Goal: Information Seeking & Learning: Learn about a topic

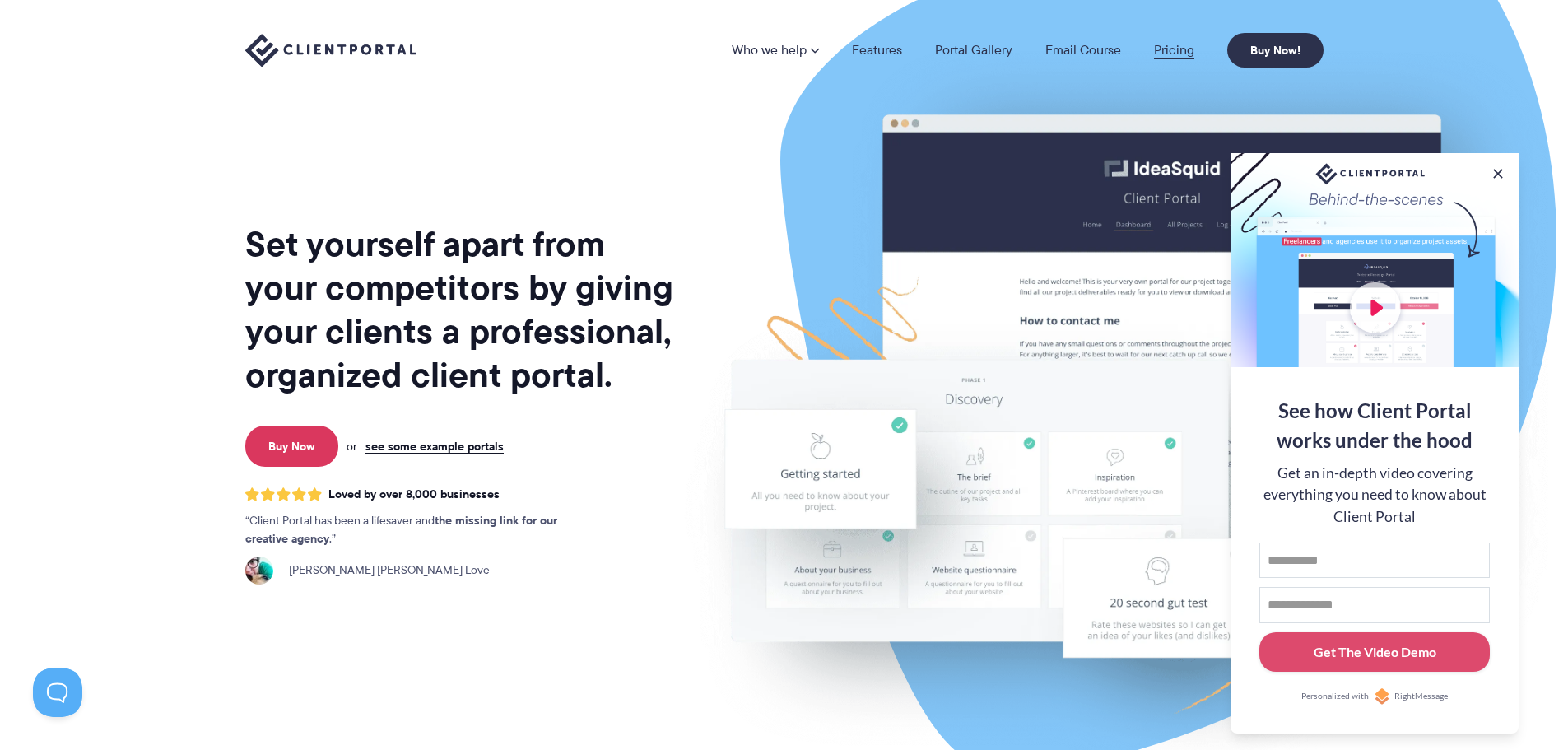
click at [1173, 48] on link "Pricing" at bounding box center [1173, 50] width 40 height 13
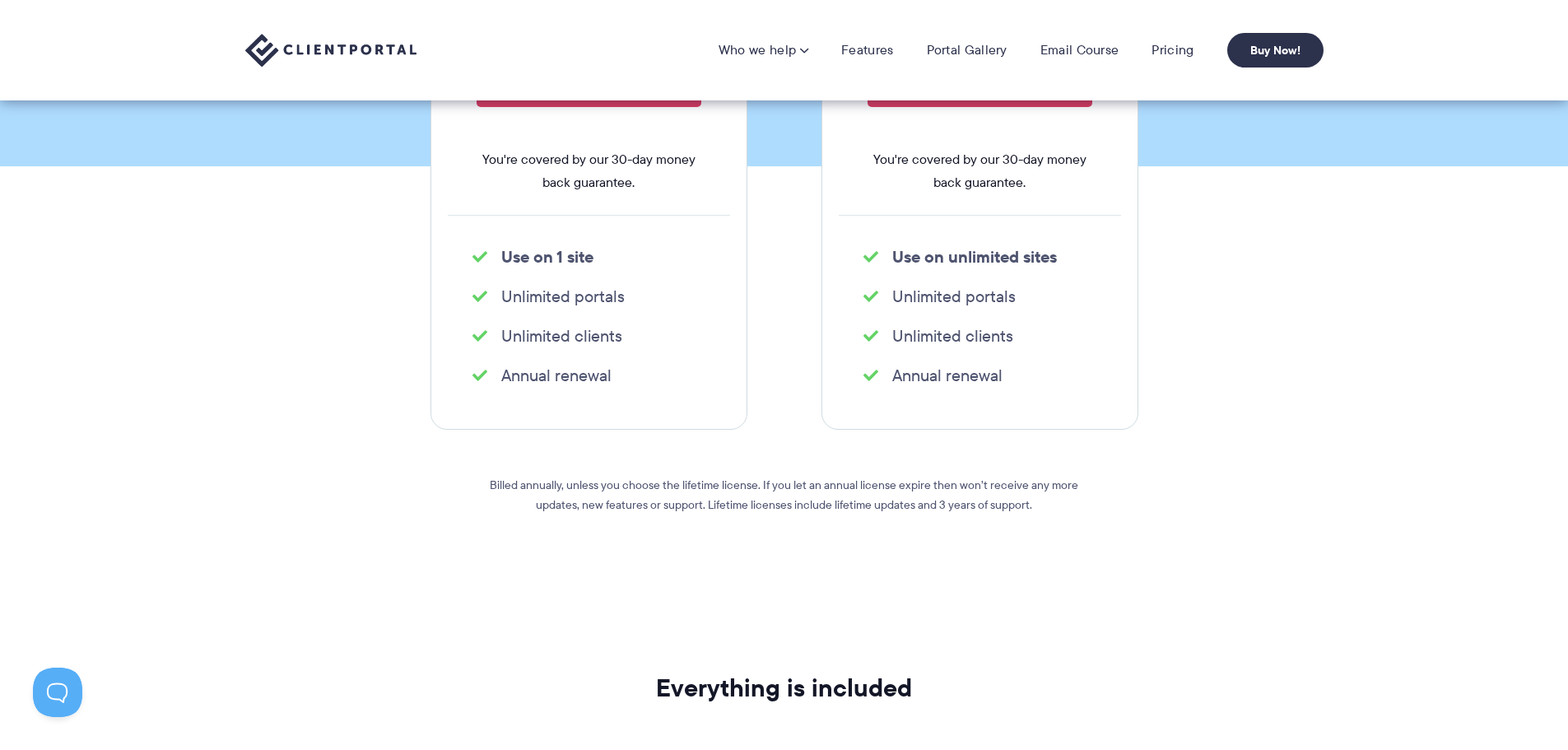
scroll to position [82, 0]
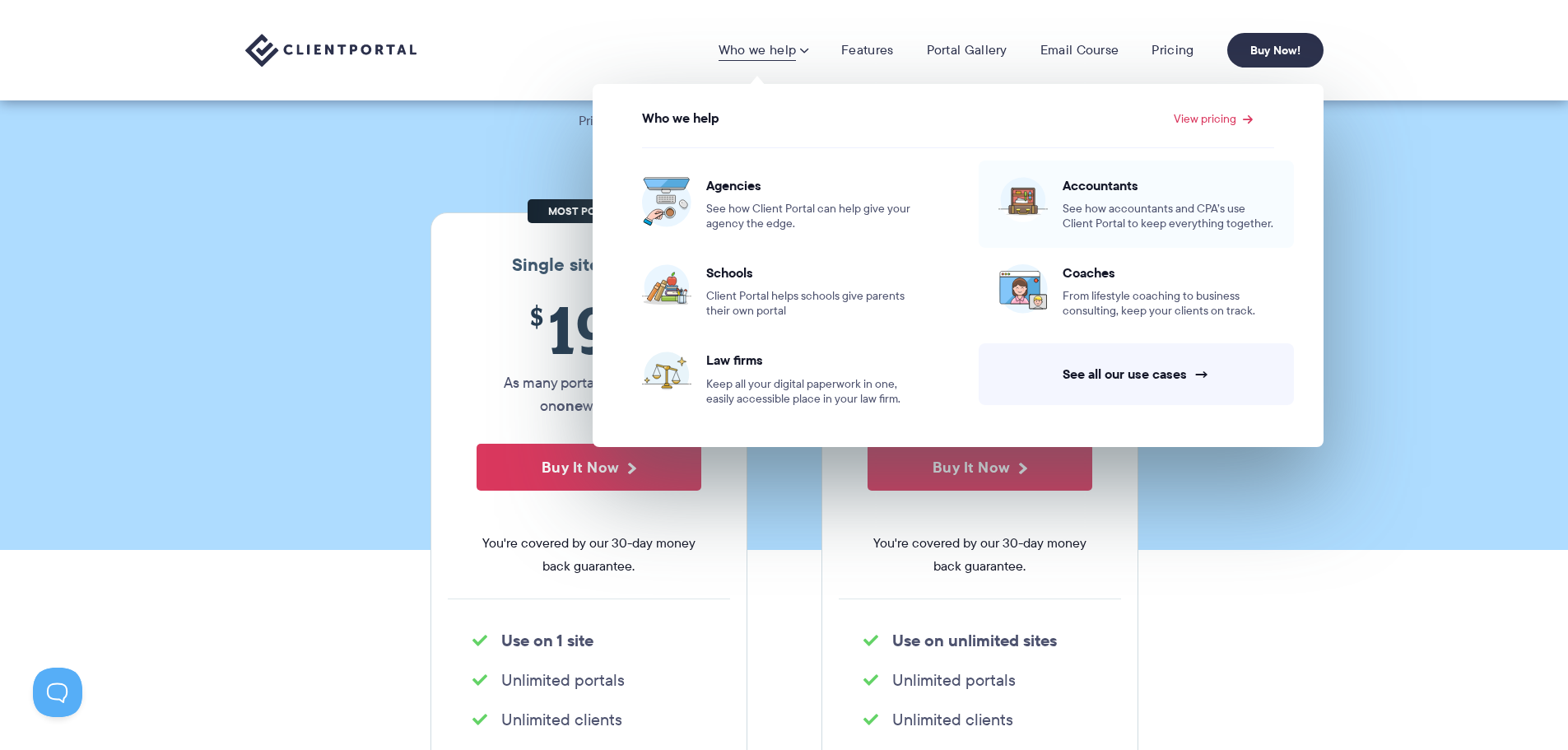
click at [1134, 208] on span "See how accountants and CPA’s use Client Portal to keep everything together." at bounding box center [1168, 216] width 212 height 29
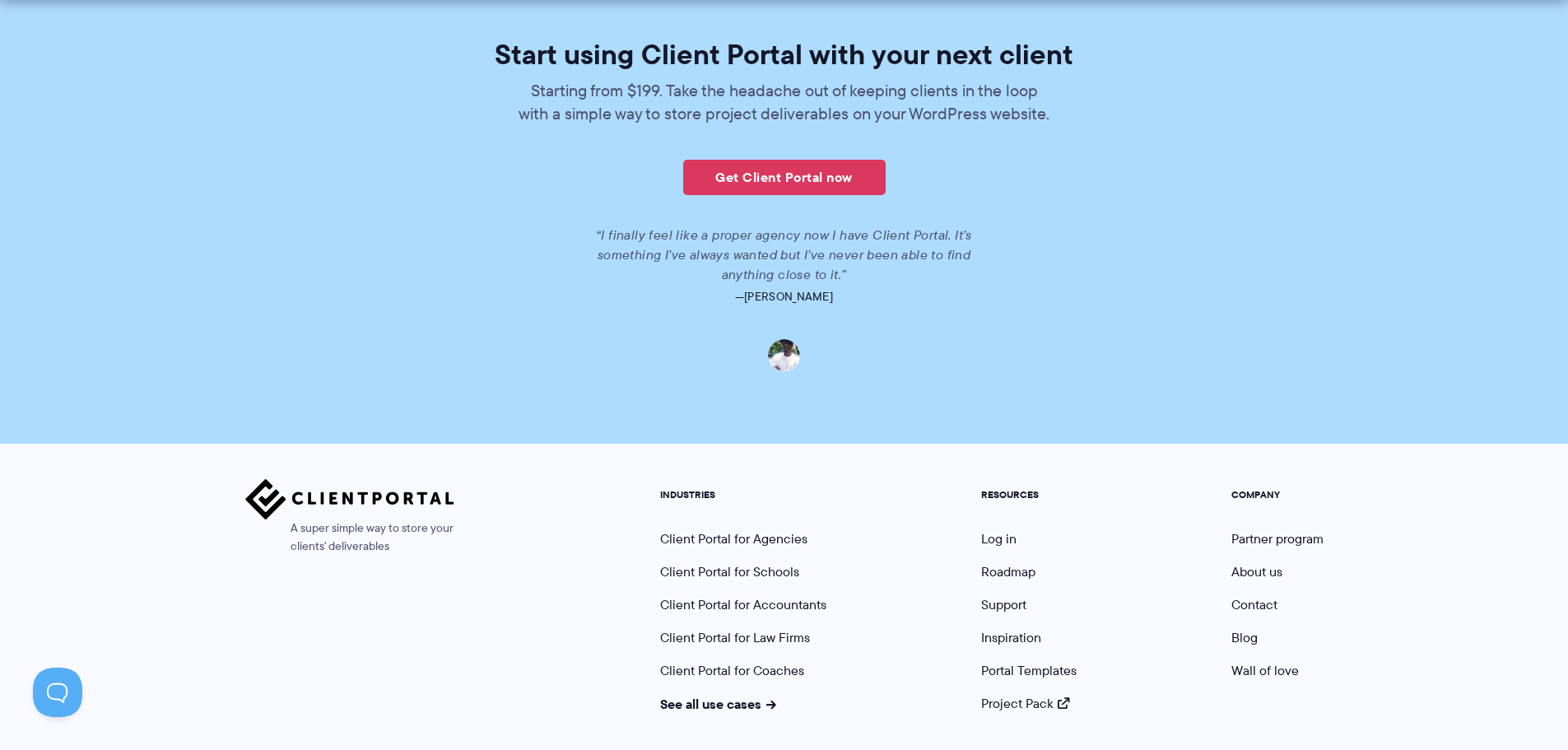
scroll to position [3695, 0]
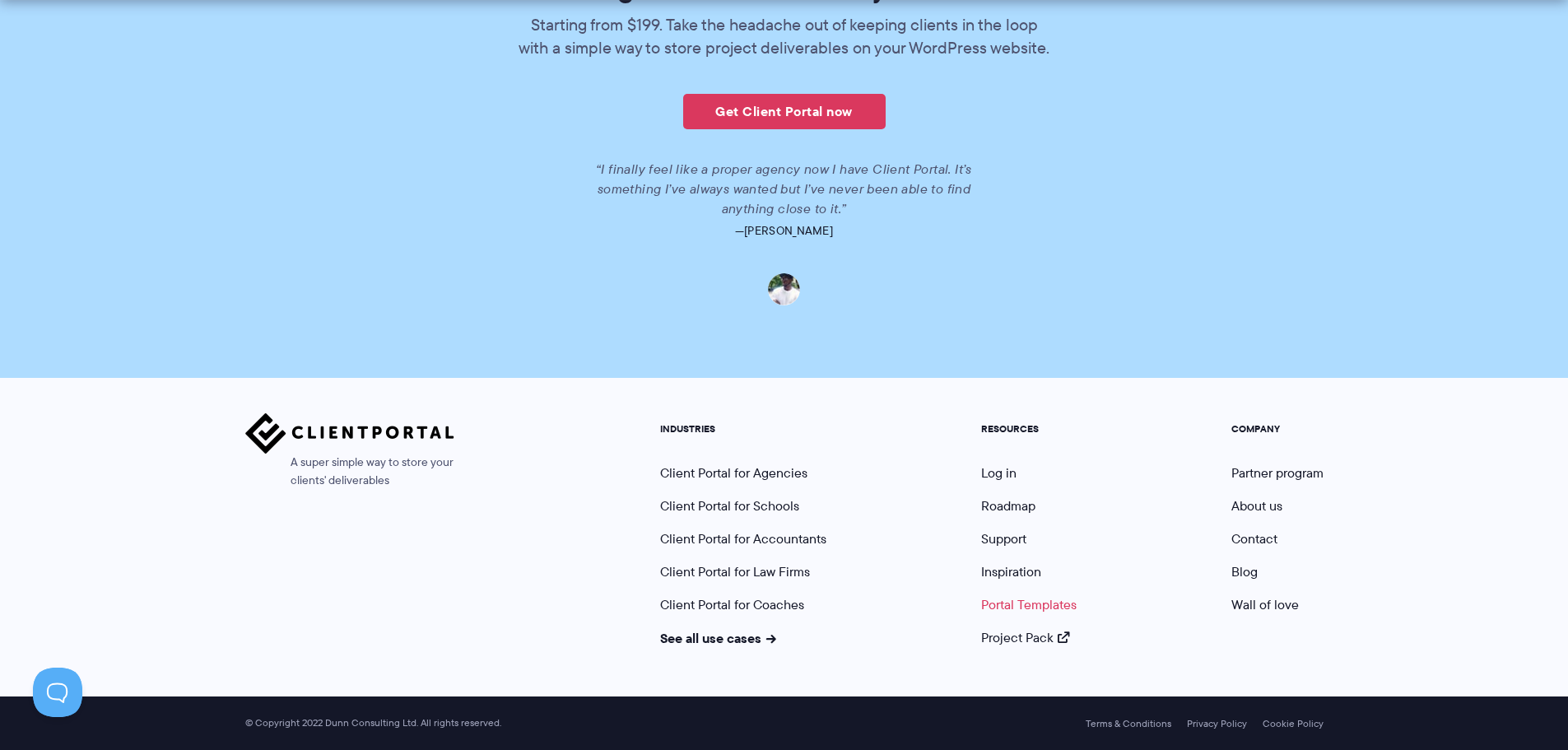
click at [1024, 604] on link "Portal Templates" at bounding box center [1029, 604] width 96 height 19
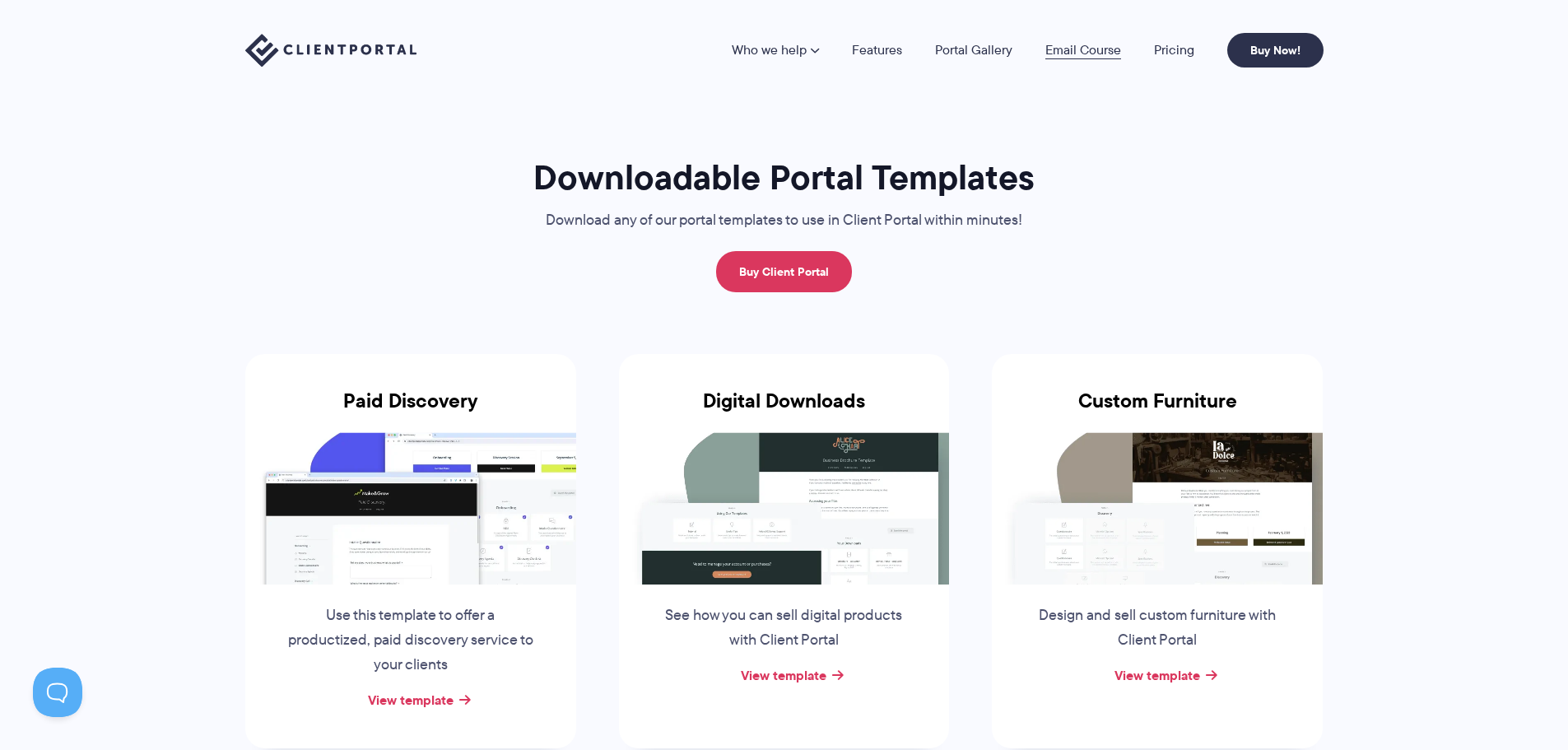
click at [1066, 48] on link "Email Course" at bounding box center [1083, 50] width 76 height 13
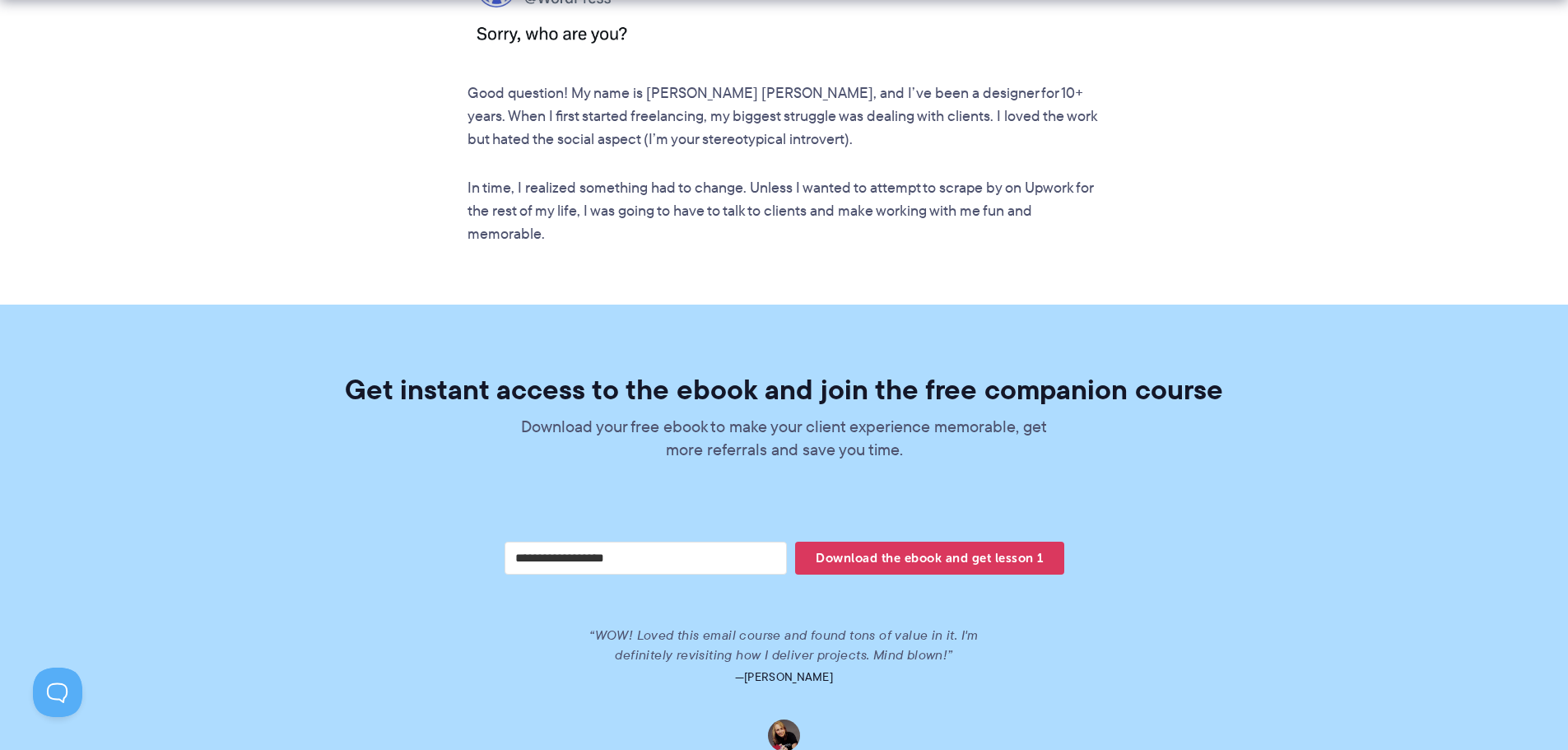
scroll to position [3045, 0]
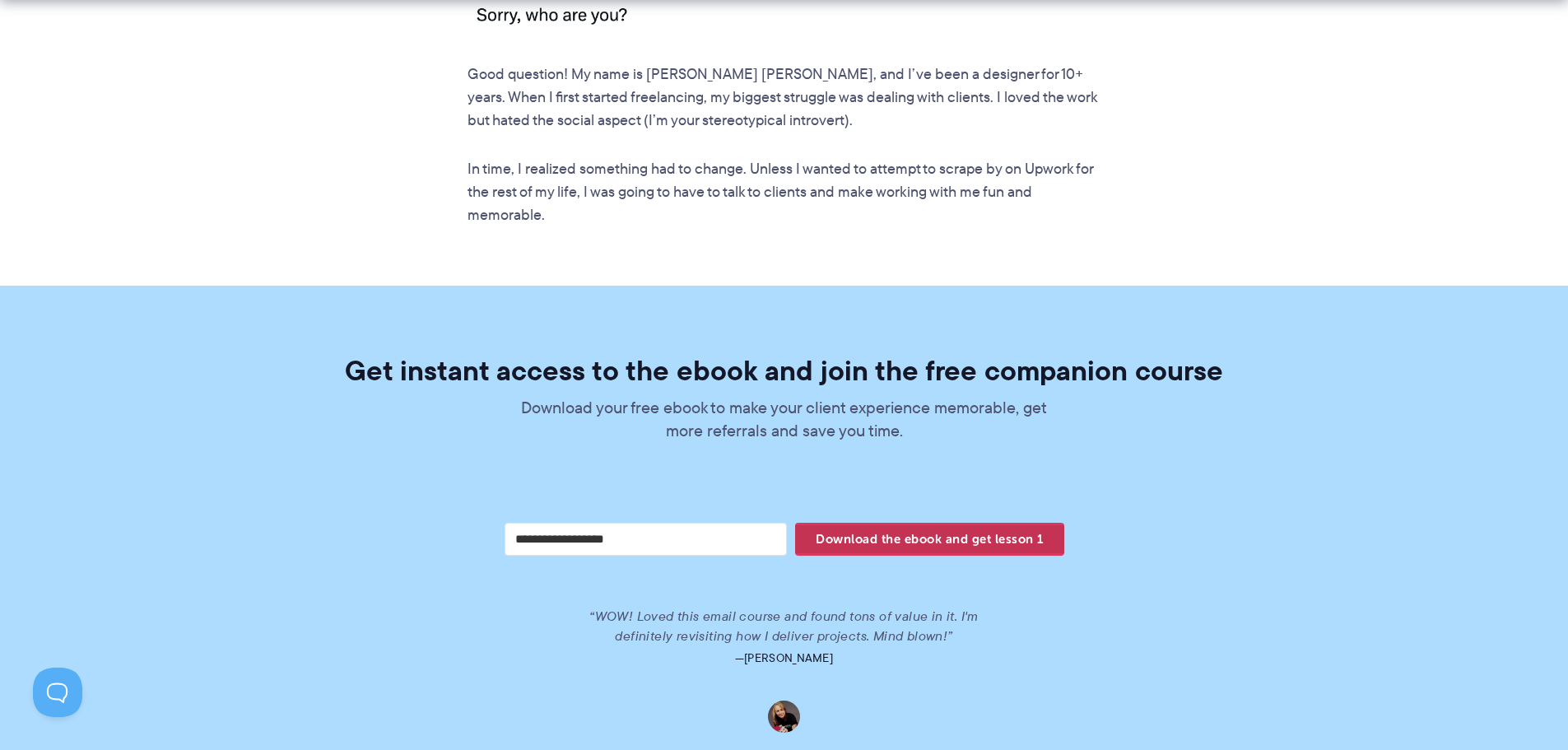
click at [932, 525] on span "Download the ebook and get lesson 1" at bounding box center [929, 538] width 268 height 28
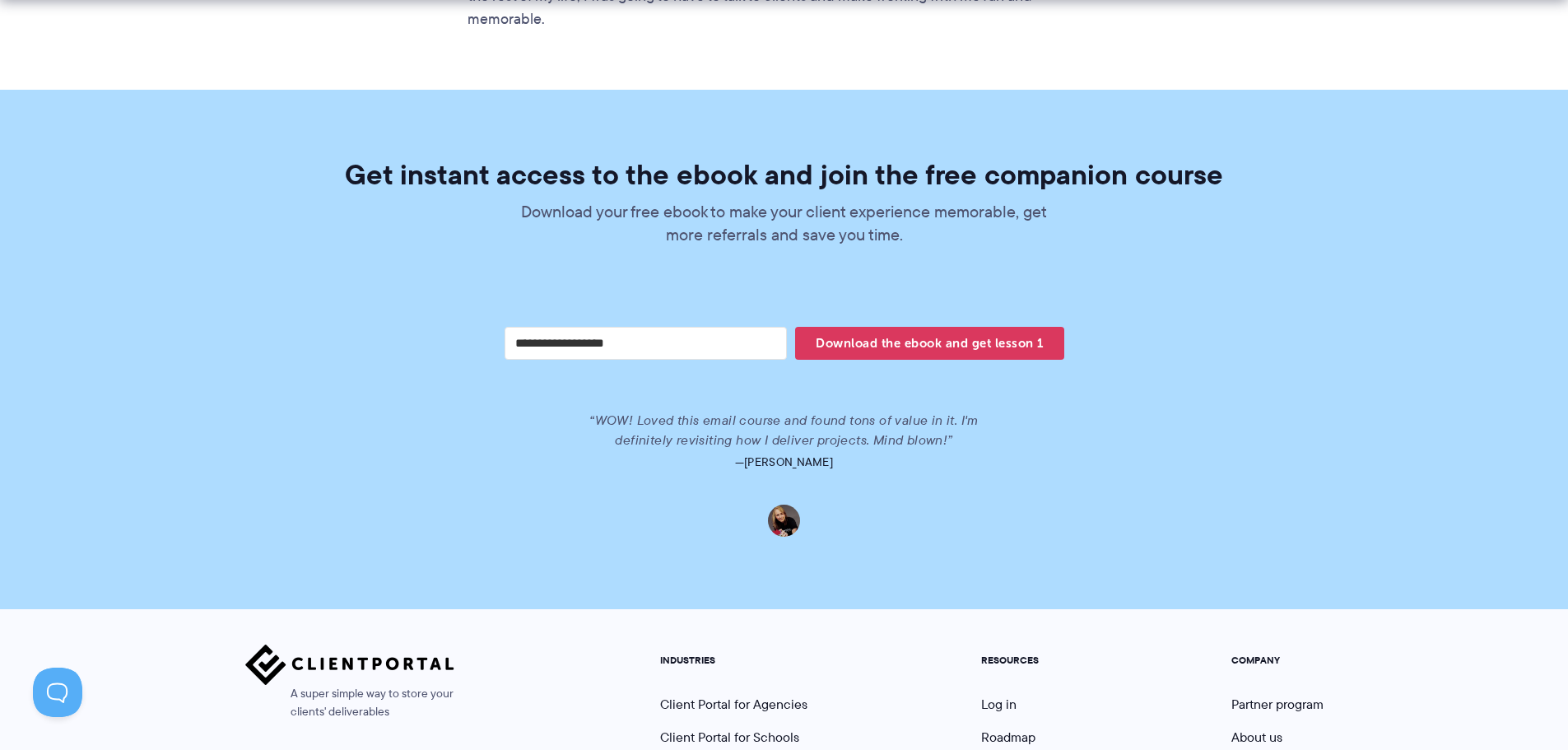
scroll to position [3374, 0]
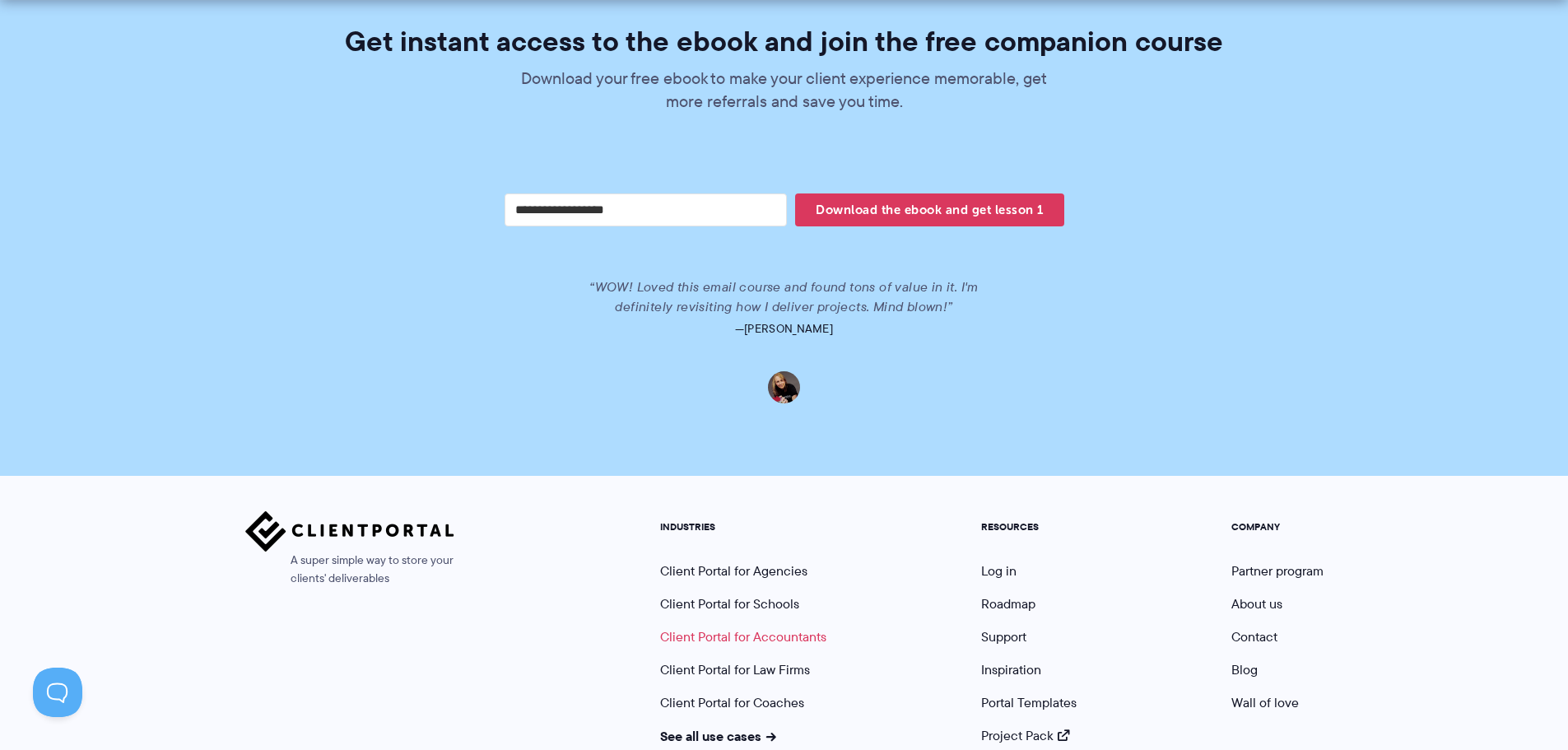
click at [754, 627] on link "Client Portal for Accountants" at bounding box center [743, 636] width 166 height 19
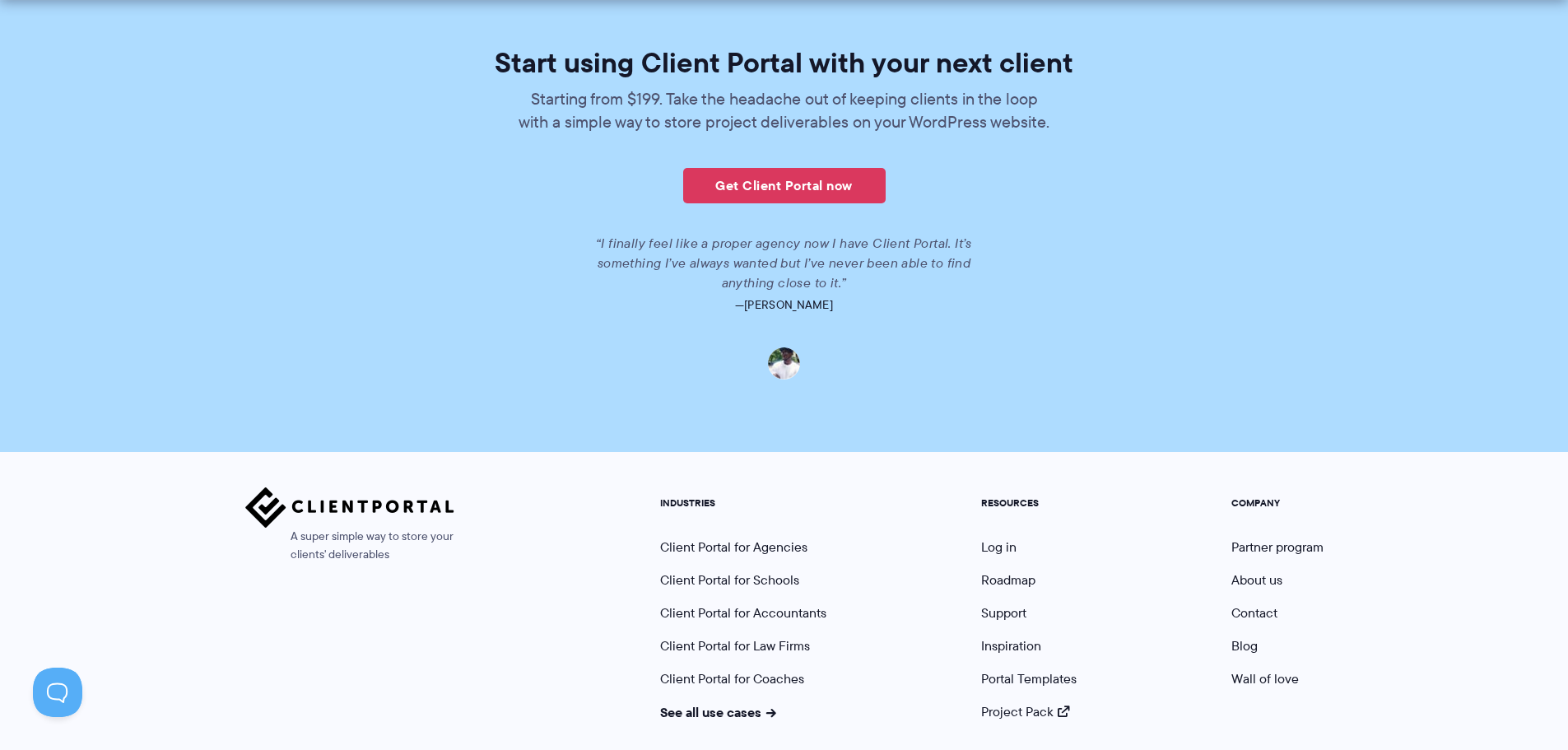
scroll to position [3695, 0]
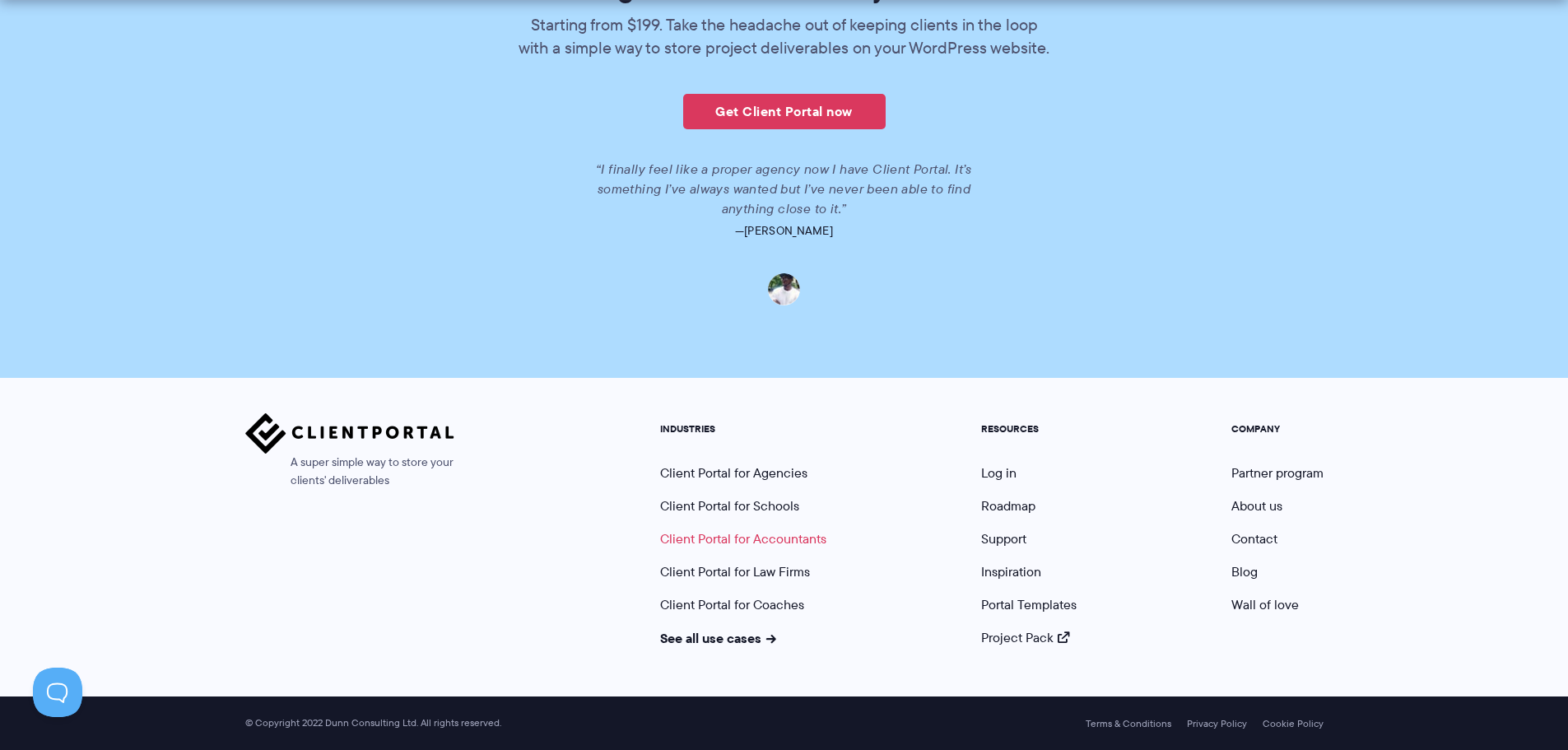
click at [755, 535] on link "Client Portal for Accountants" at bounding box center [743, 538] width 166 height 19
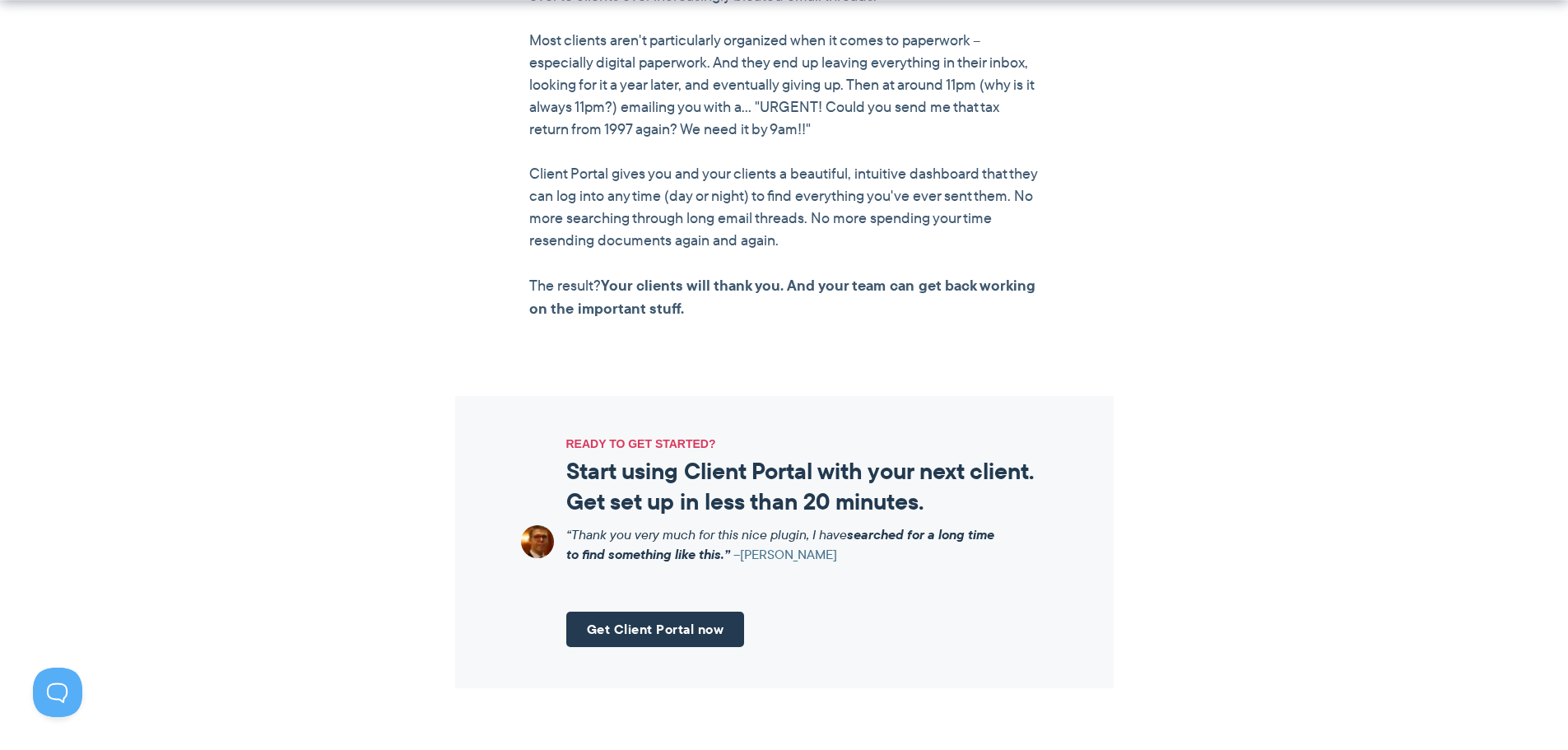
scroll to position [1646, 0]
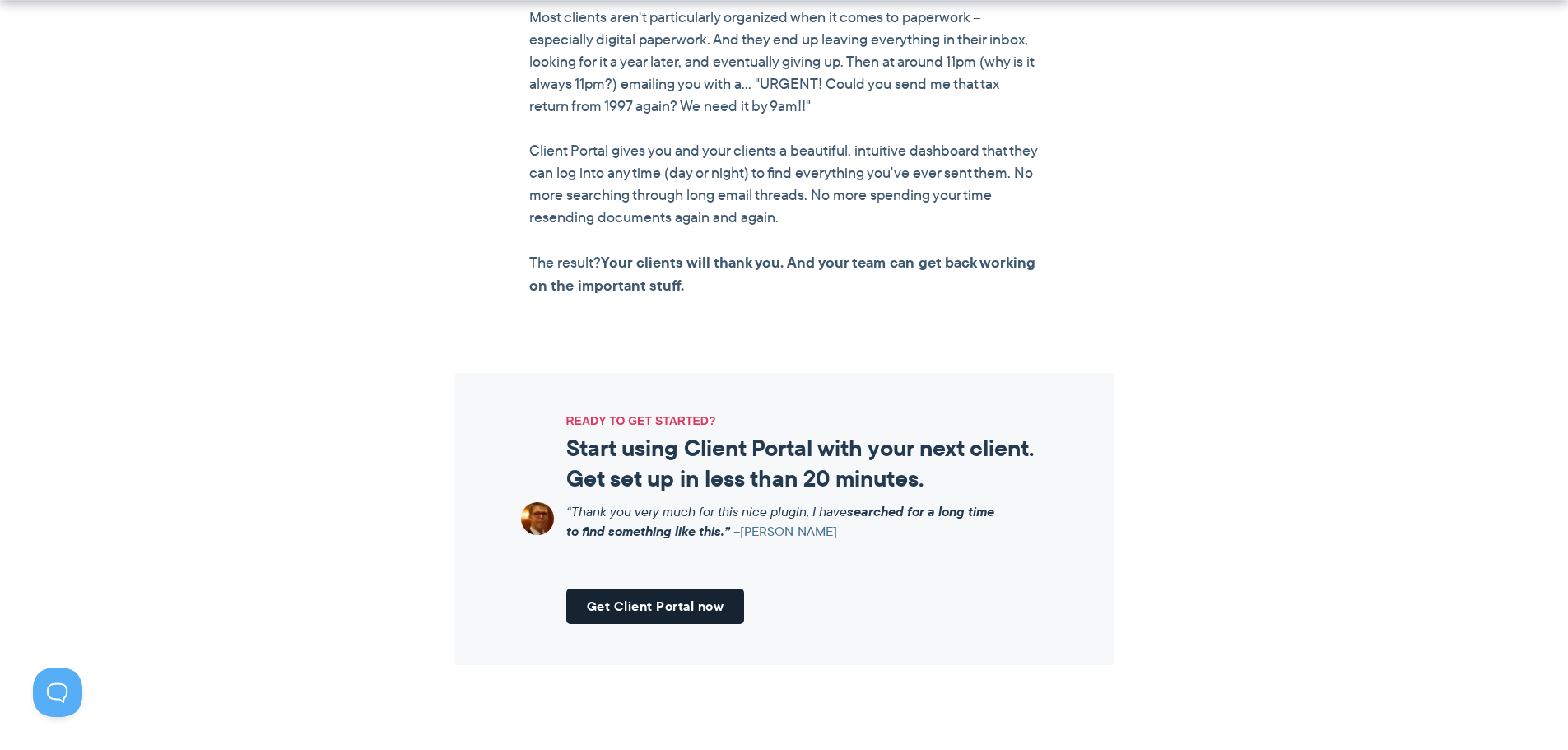
click at [649, 609] on link "Get Client Portal now" at bounding box center [655, 606] width 179 height 36
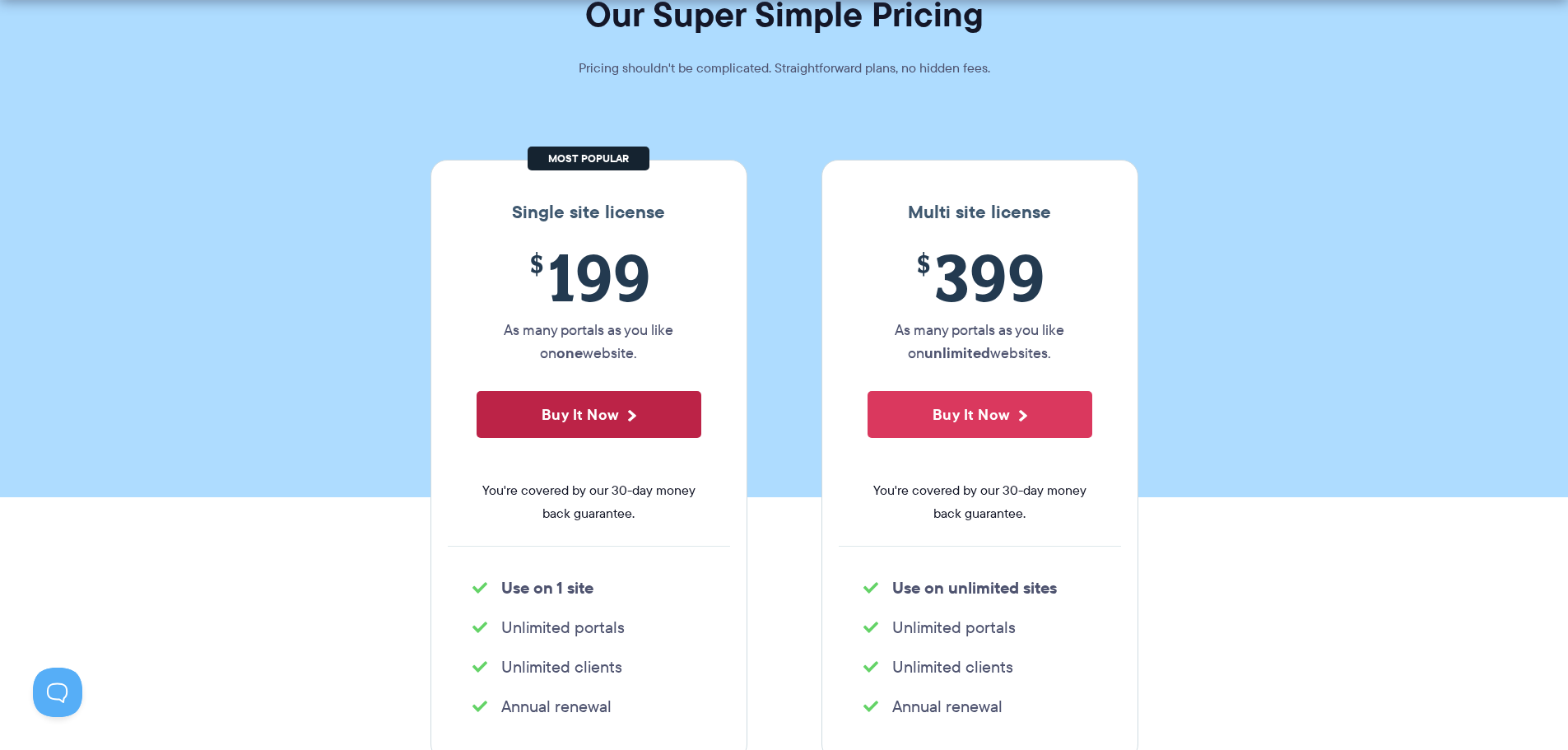
scroll to position [164, 0]
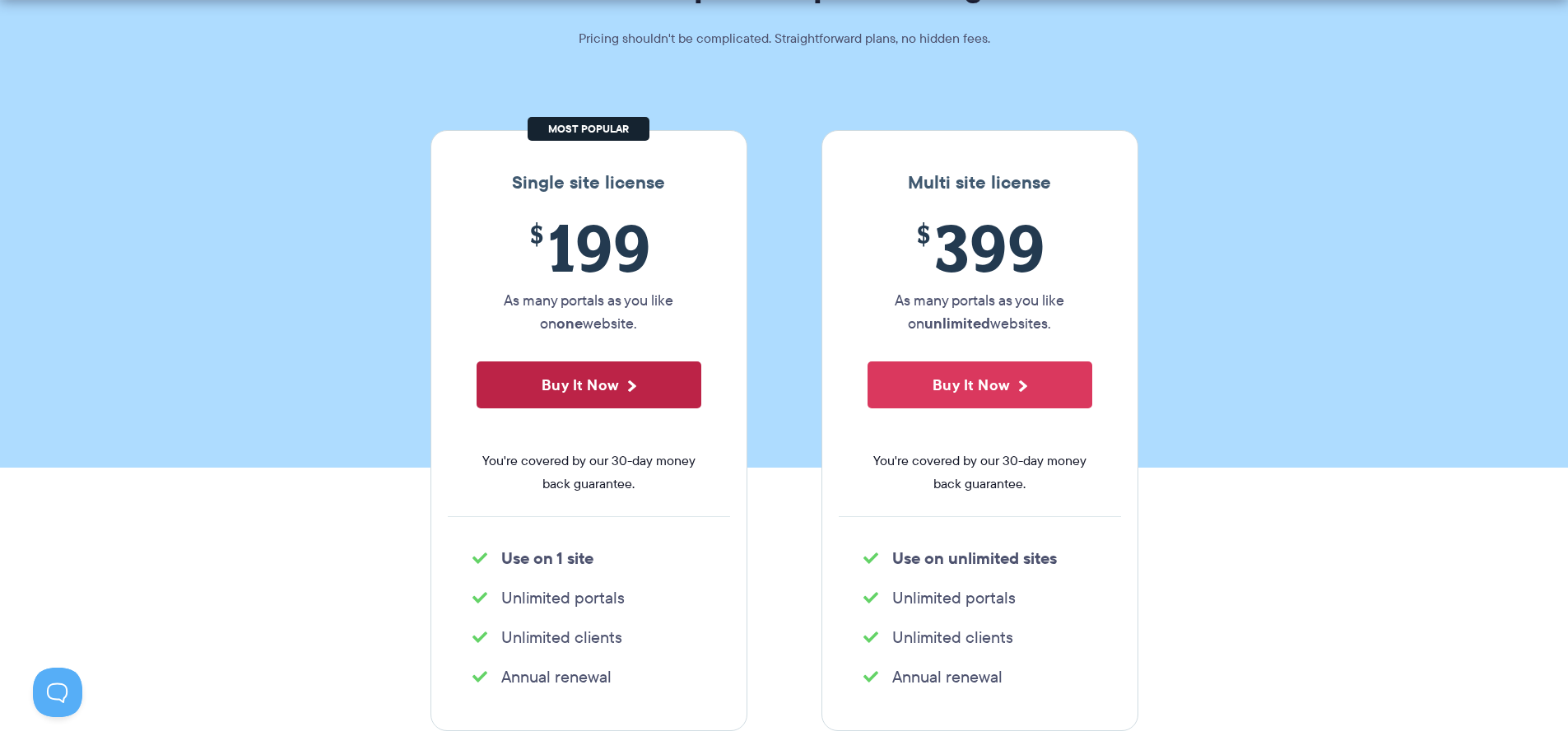
click at [570, 381] on button "Buy It Now" at bounding box center [589, 385] width 225 height 47
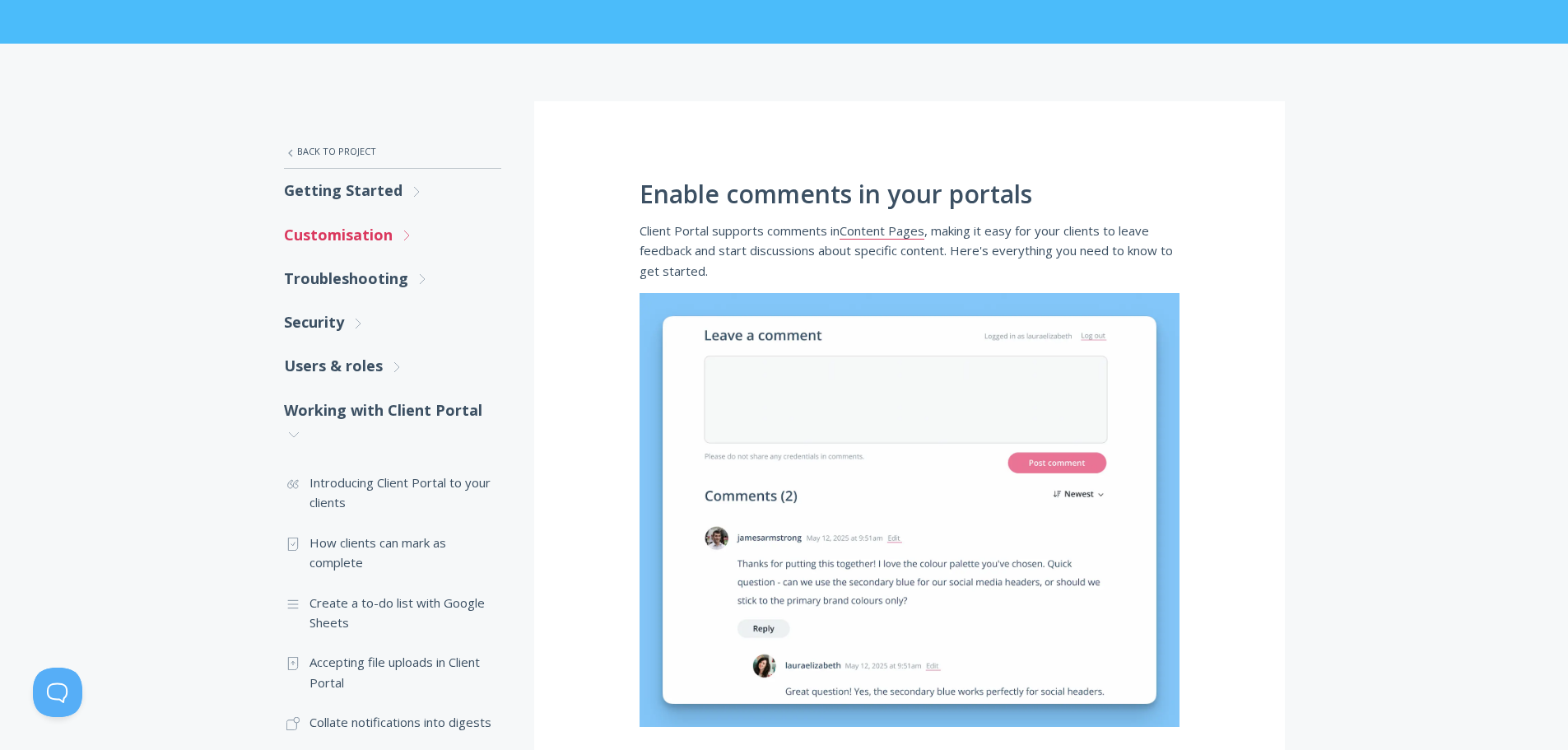
scroll to position [164, 0]
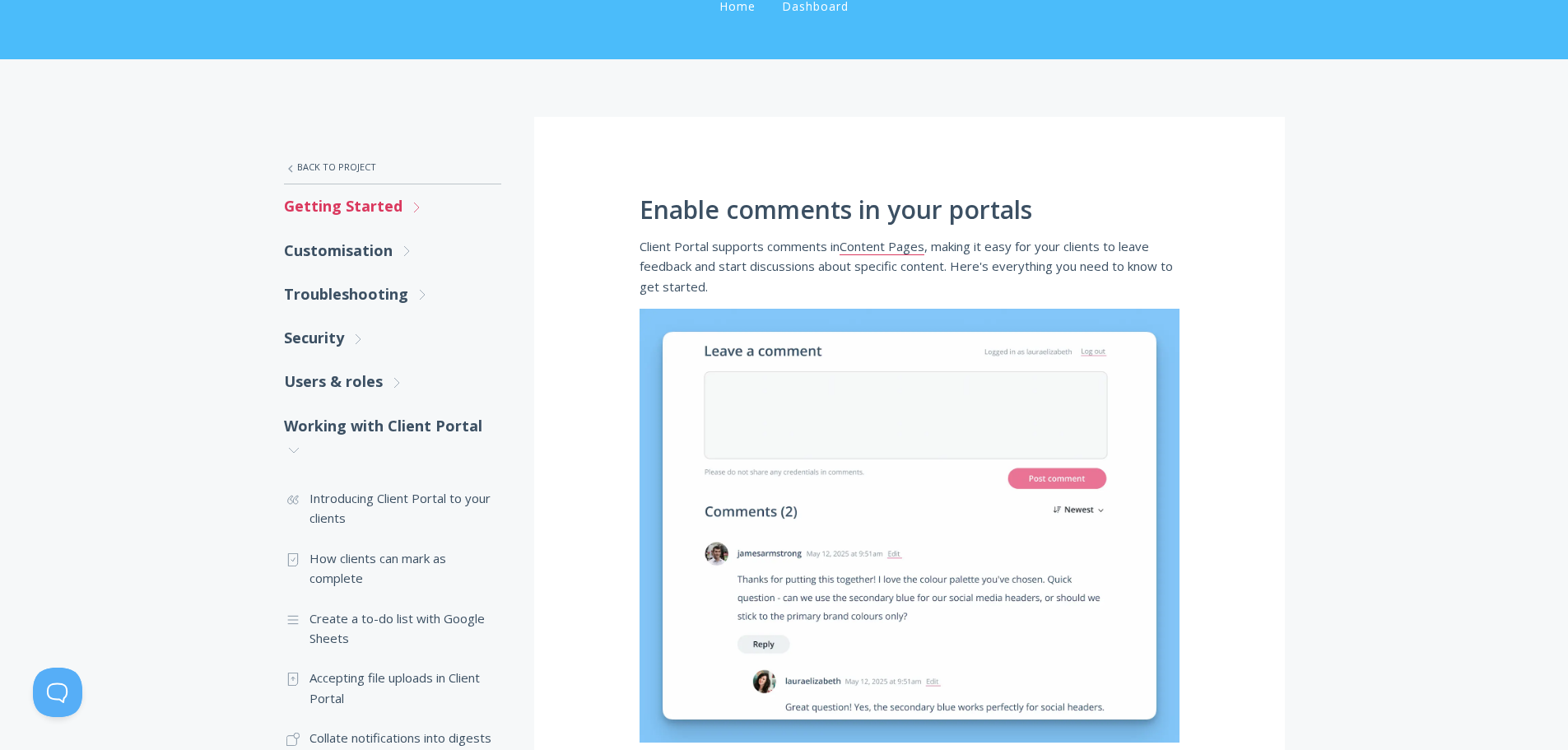
click at [339, 209] on link "Getting Started .st0{fill:none;stroke:#000000;stroke-width:2;stroke-miterlimit:…" at bounding box center [392, 205] width 217 height 44
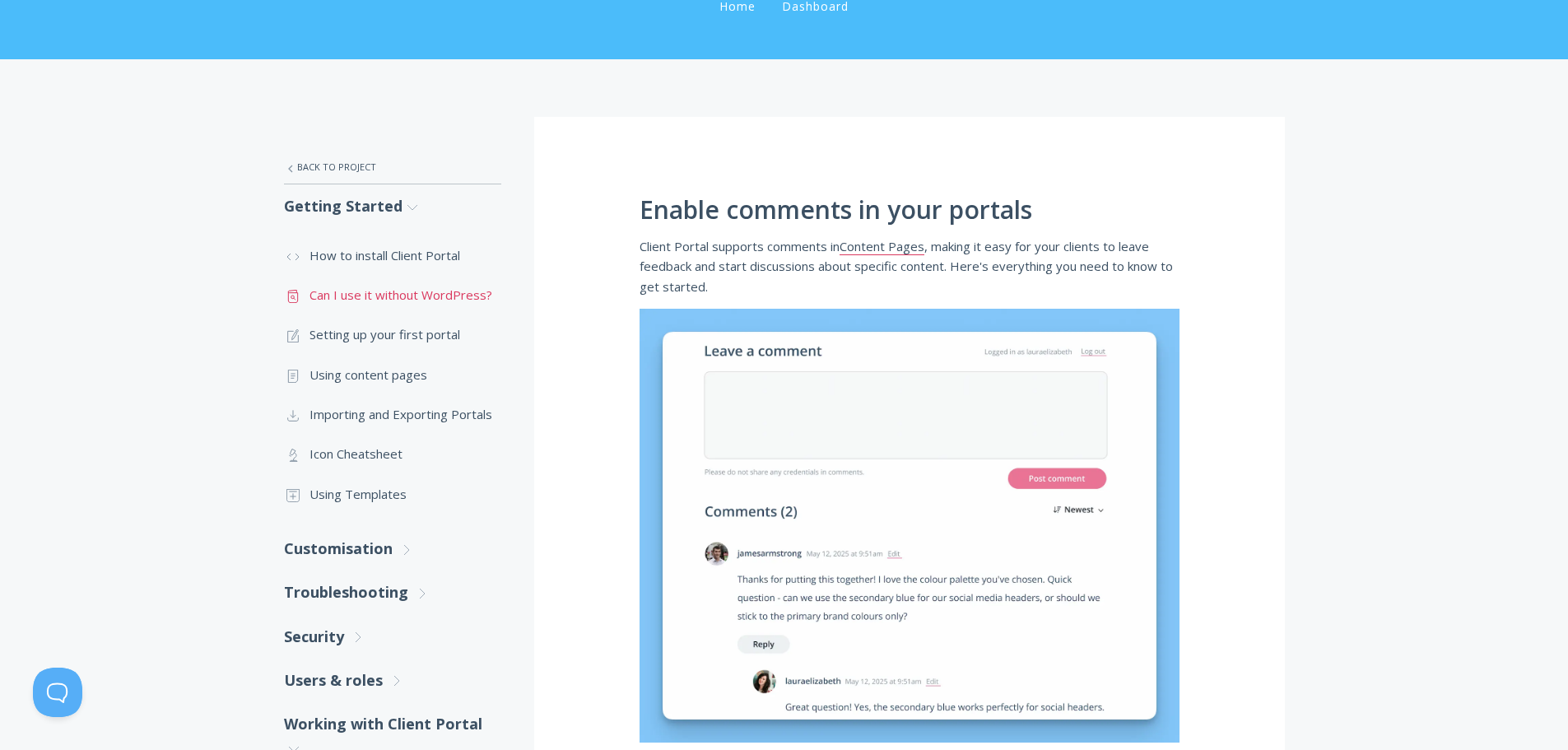
click at [366, 300] on link ".st0{fill:none;stroke:#000000;stroke-width:2;stroke-miterlimit:10;} Untitled-13…" at bounding box center [392, 295] width 217 height 39
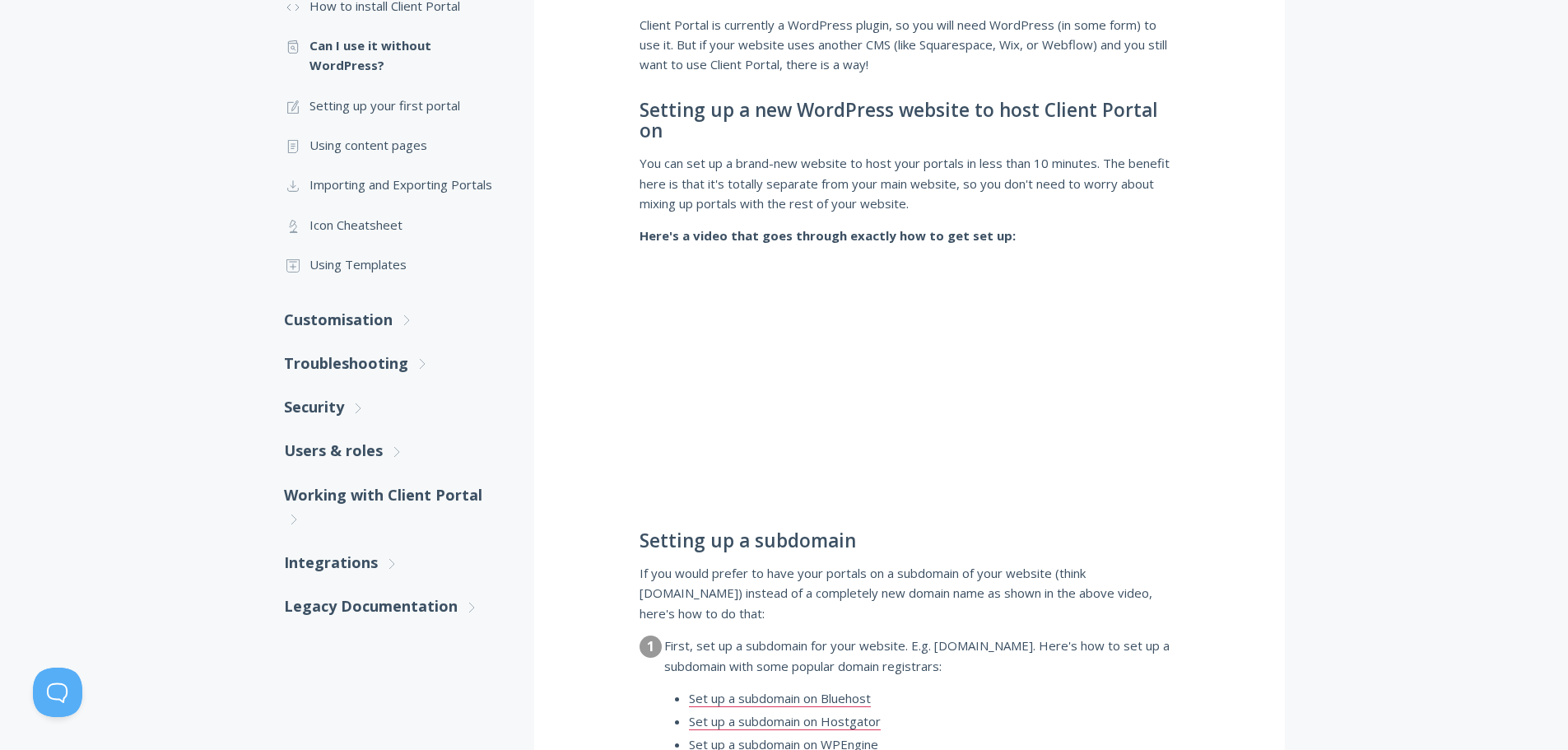
scroll to position [412, 0]
click at [335, 320] on link "Customisation .st0{fill:none;stroke:#000000;stroke-width:2;stroke-miterlimit:10…" at bounding box center [392, 321] width 217 height 44
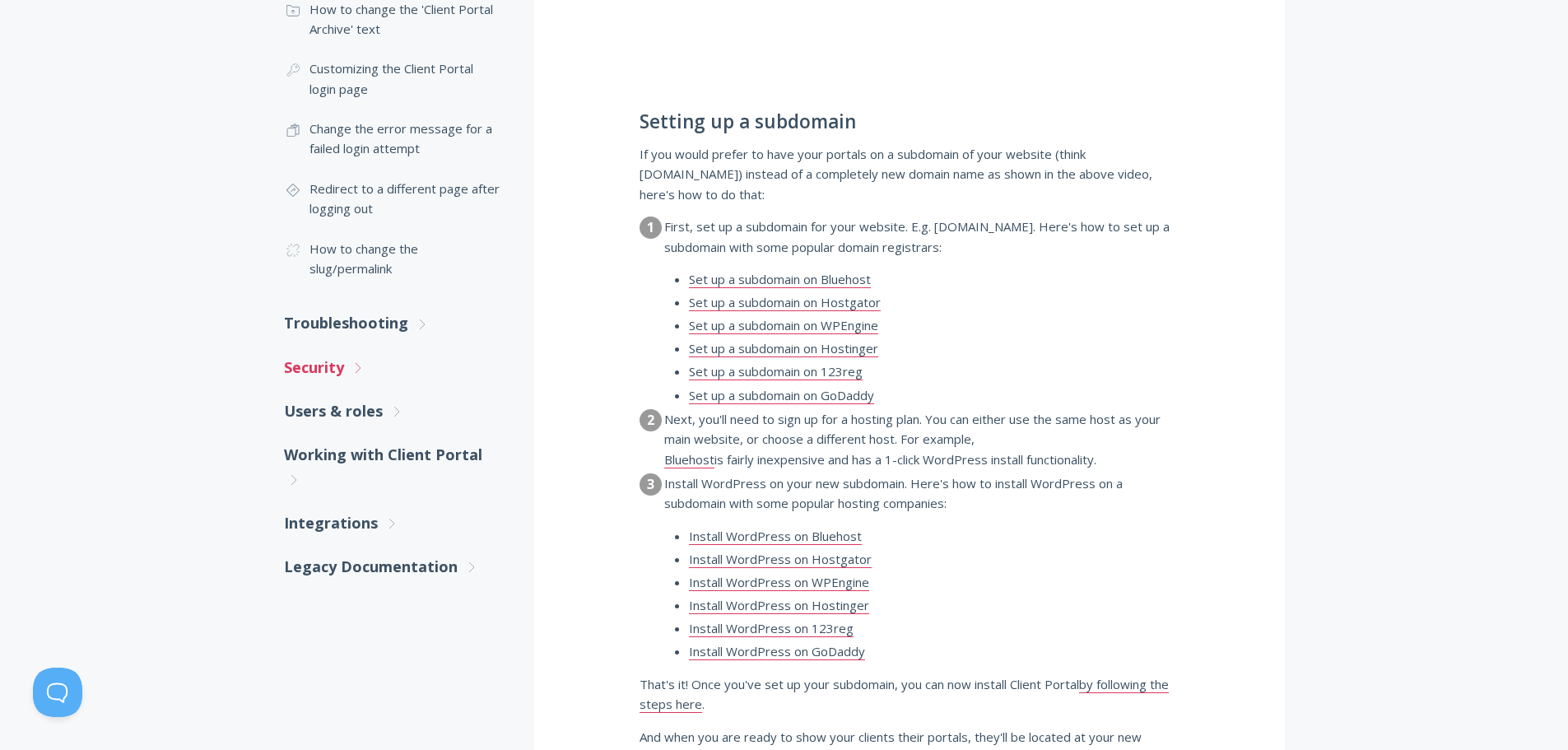
scroll to position [823, 0]
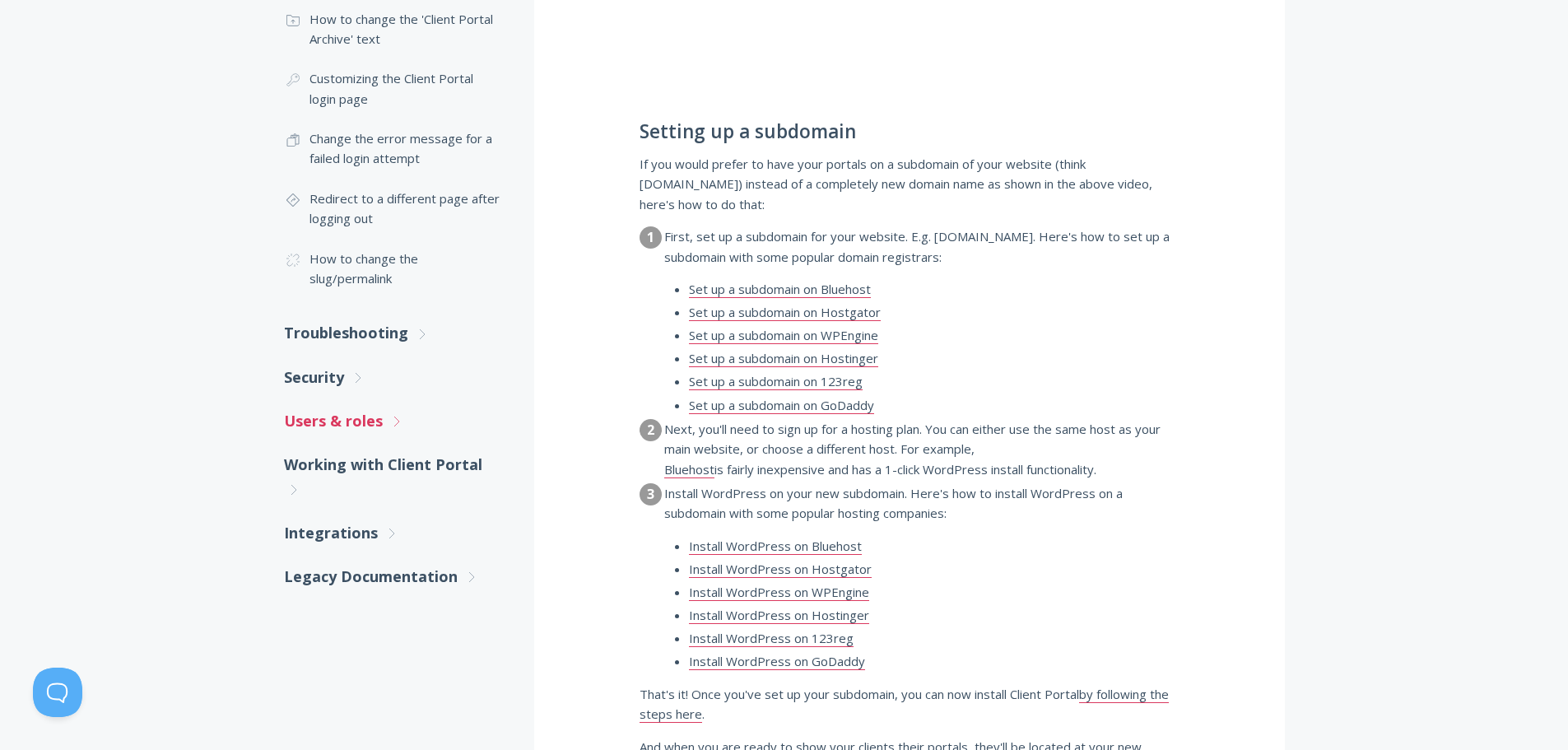
click at [321, 421] on link "Users & roles .st0{fill:none;stroke:#000000;stroke-width:2;stroke-miterlimit:10…" at bounding box center [392, 421] width 217 height 44
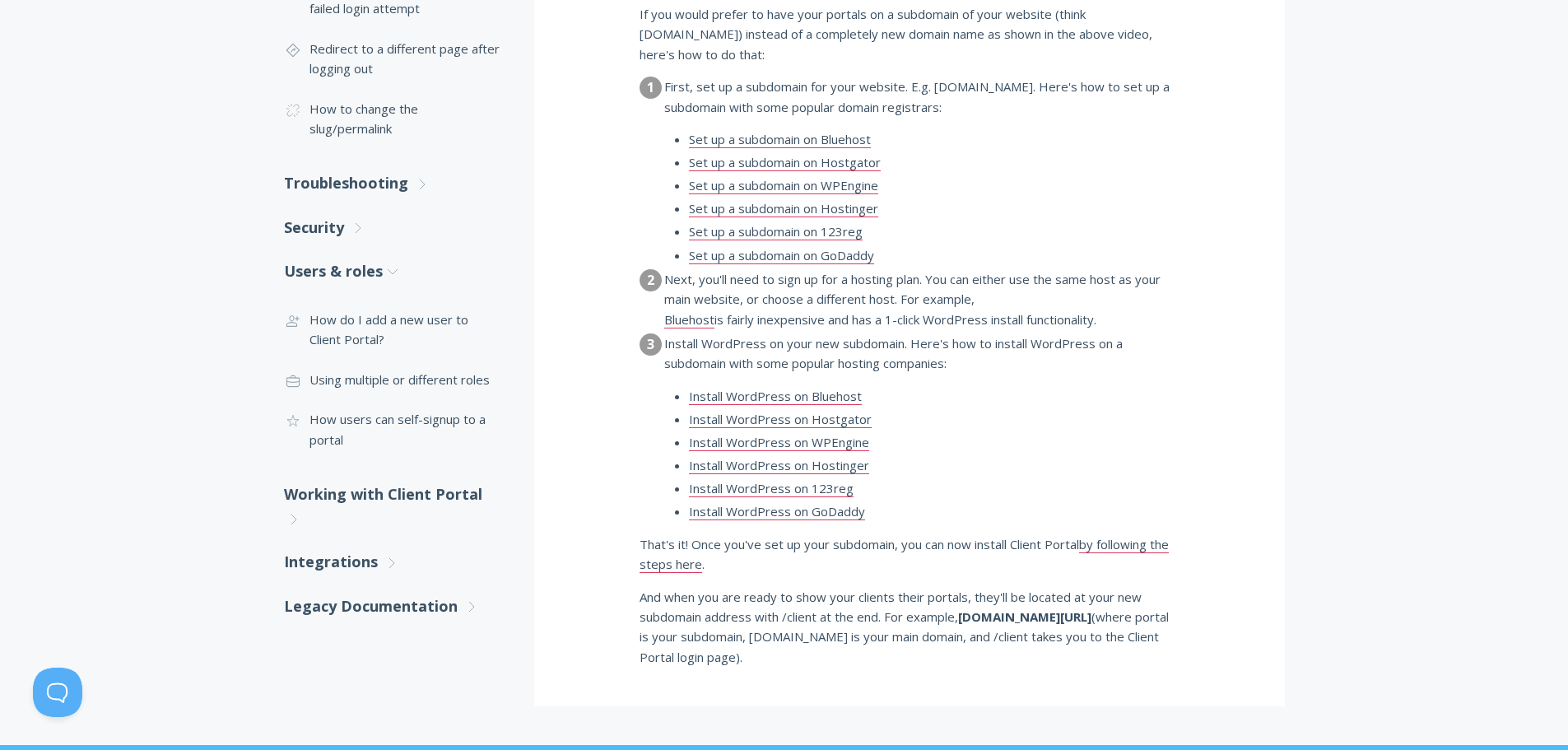
scroll to position [988, 0]
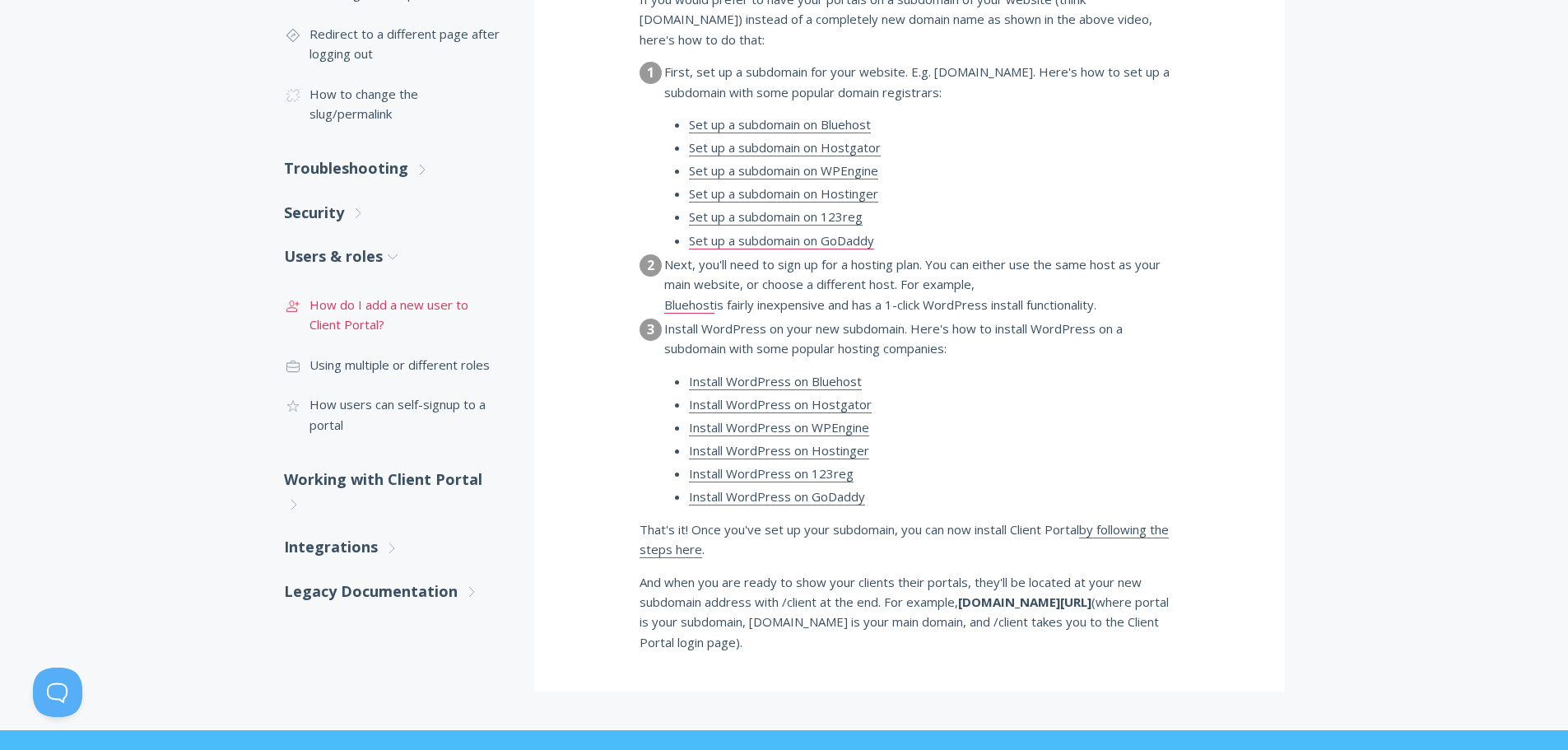
click at [356, 306] on link ".st0{fill:none;stroke:#000000;stroke-width:2;stroke-miterlimit:10;} 3. Communic…" at bounding box center [392, 314] width 217 height 60
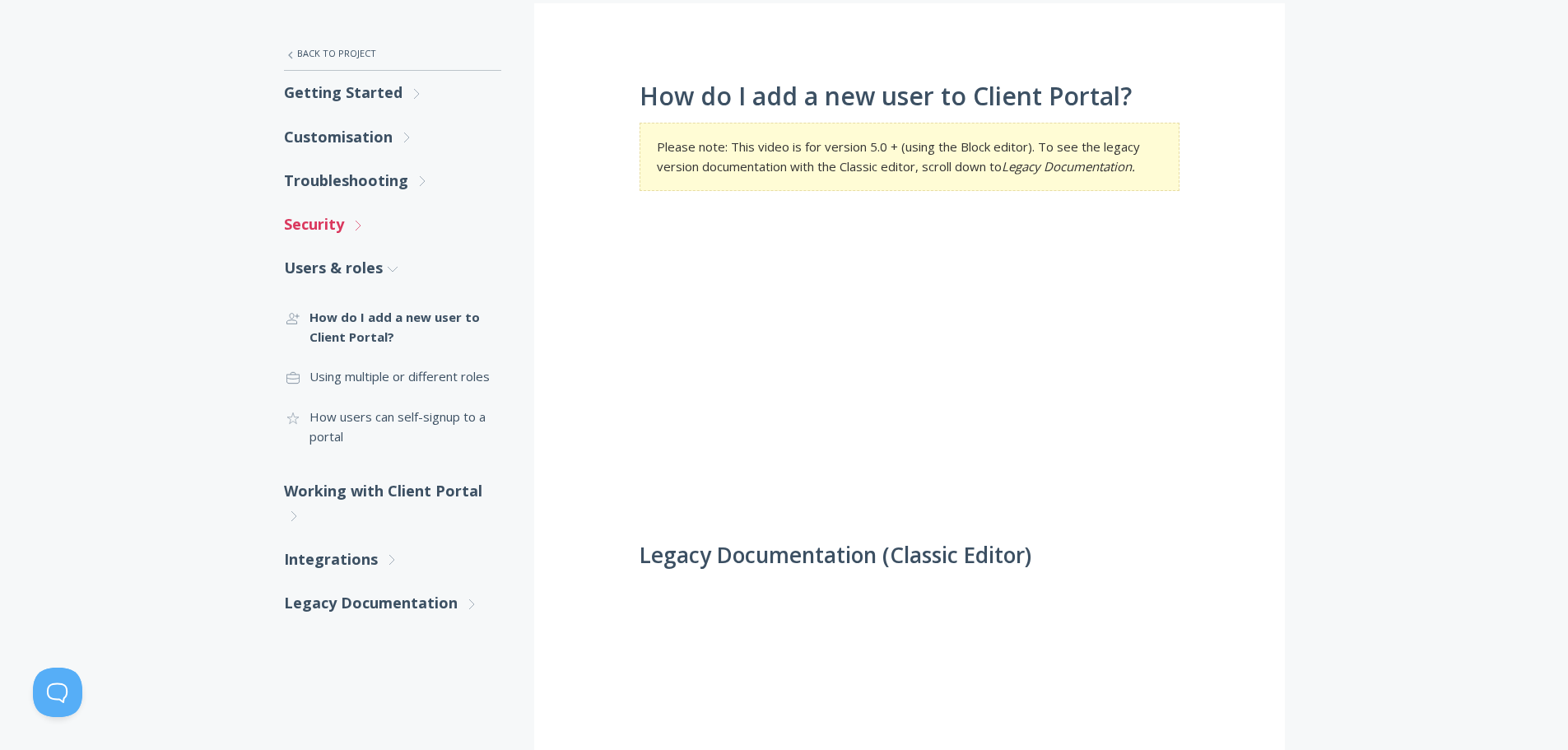
scroll to position [310, 0]
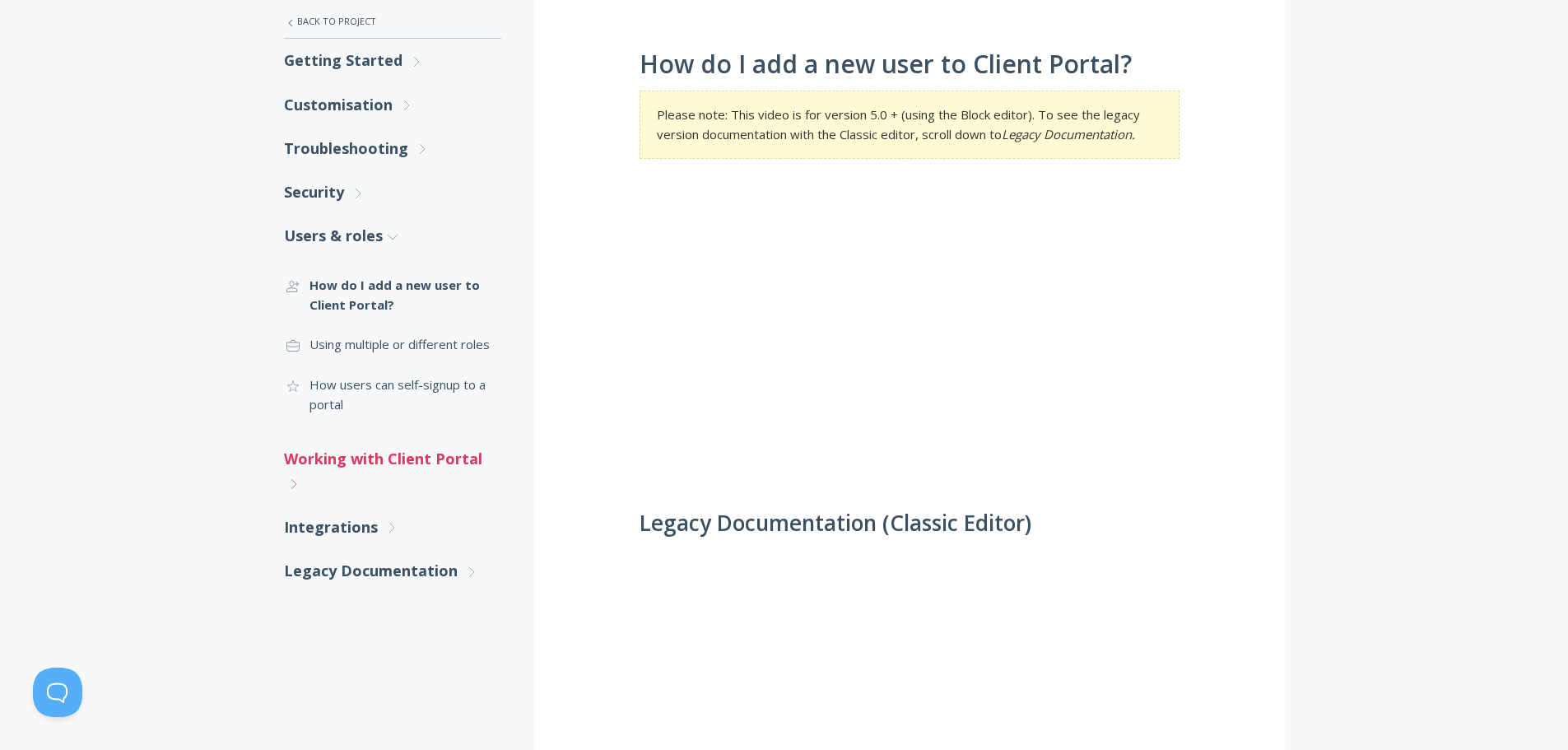
click at [291, 478] on icon ".st0{fill:none;stroke:#000000;stroke-width:2;stroke-miterlimit:10;} Untitled-27" at bounding box center [294, 484] width 15 height 15
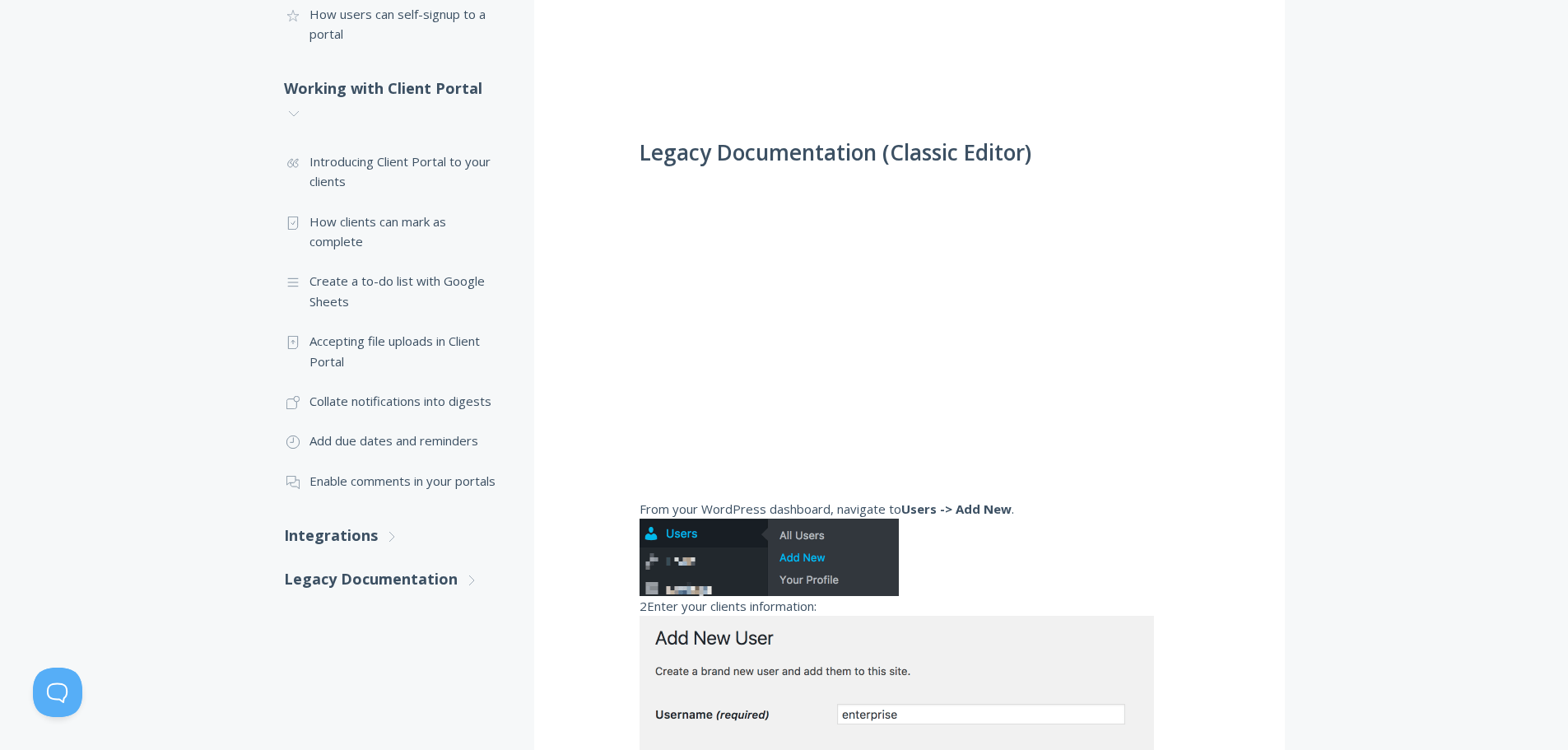
scroll to position [721, 0]
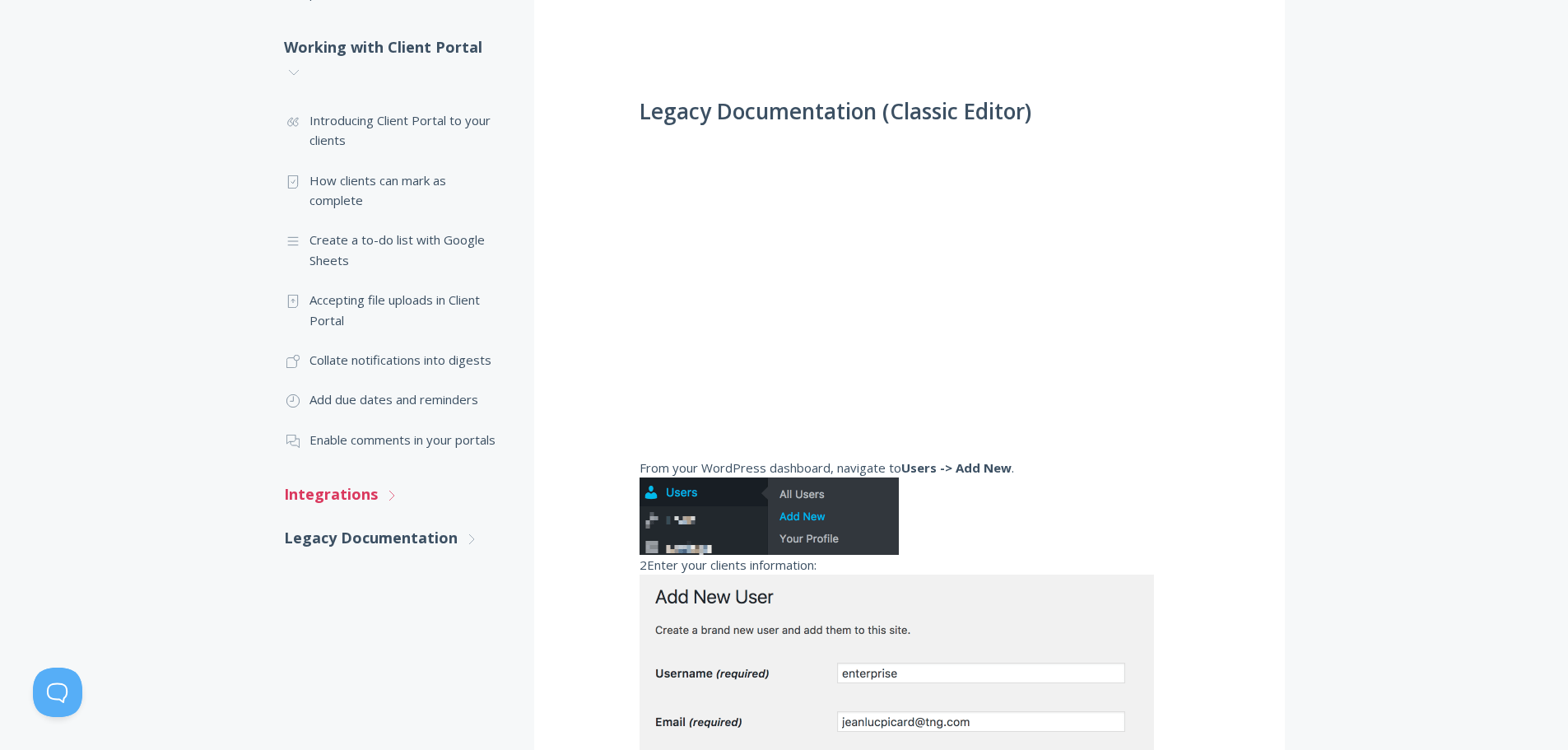
click at [324, 487] on link "Integrations .st0{fill:none;stroke:#000000;stroke-width:2;stroke-miterlimit:10;…" at bounding box center [392, 494] width 217 height 44
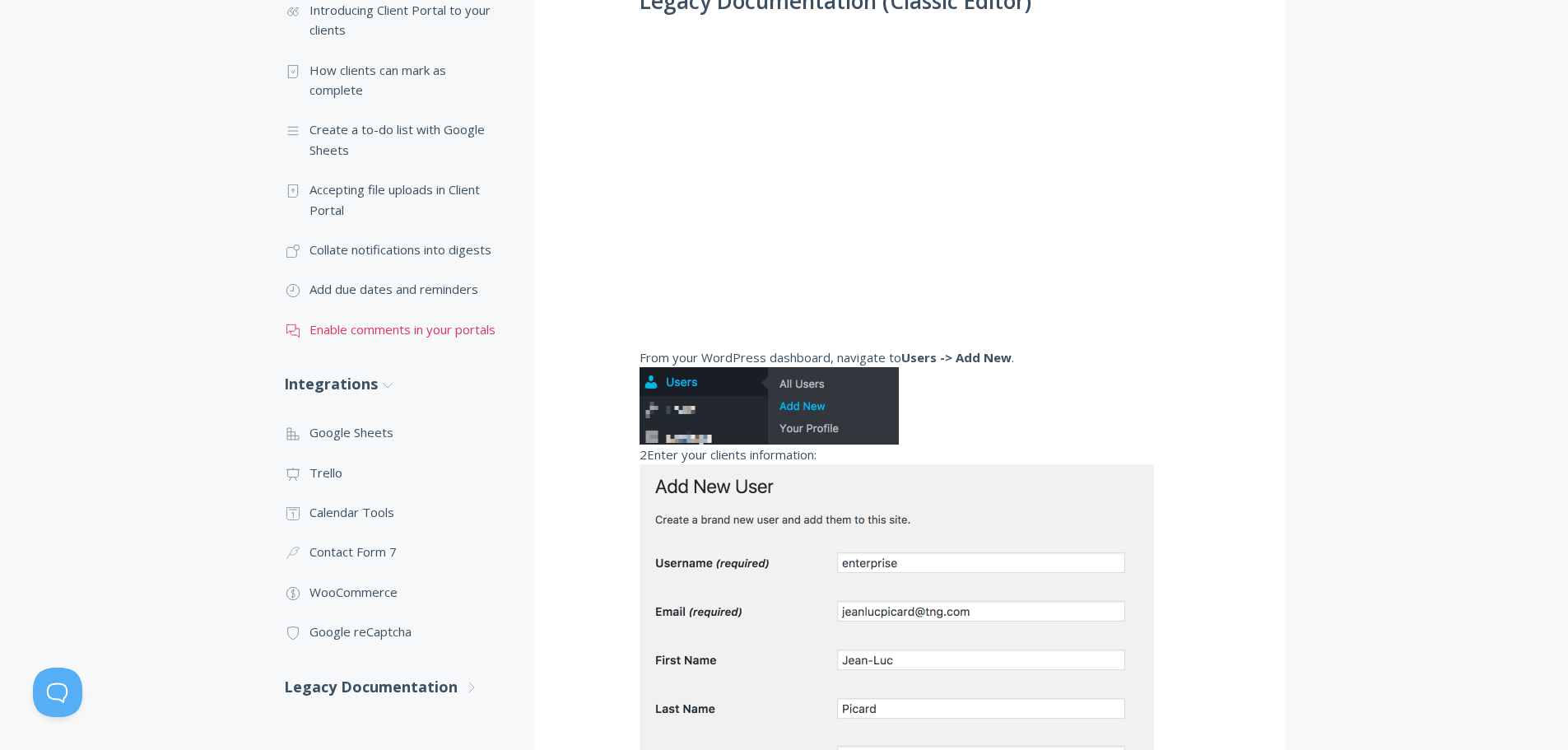
scroll to position [887, 0]
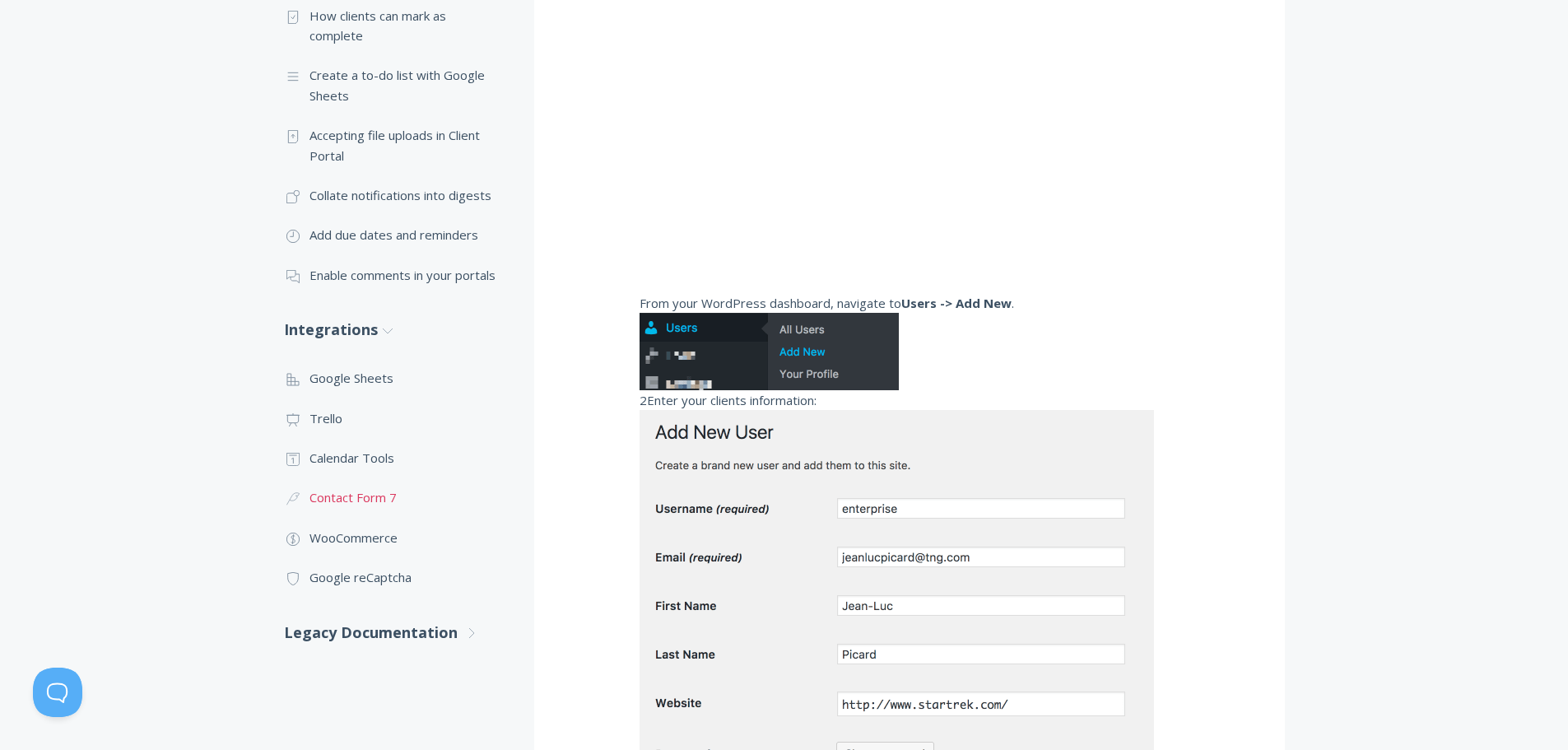
click at [355, 496] on link ".cls-1{fill:none;stroke:#000;stroke-miterlimit:10;stroke-width:2px;} 3. Communi…" at bounding box center [392, 497] width 217 height 39
